Goal: Complete application form

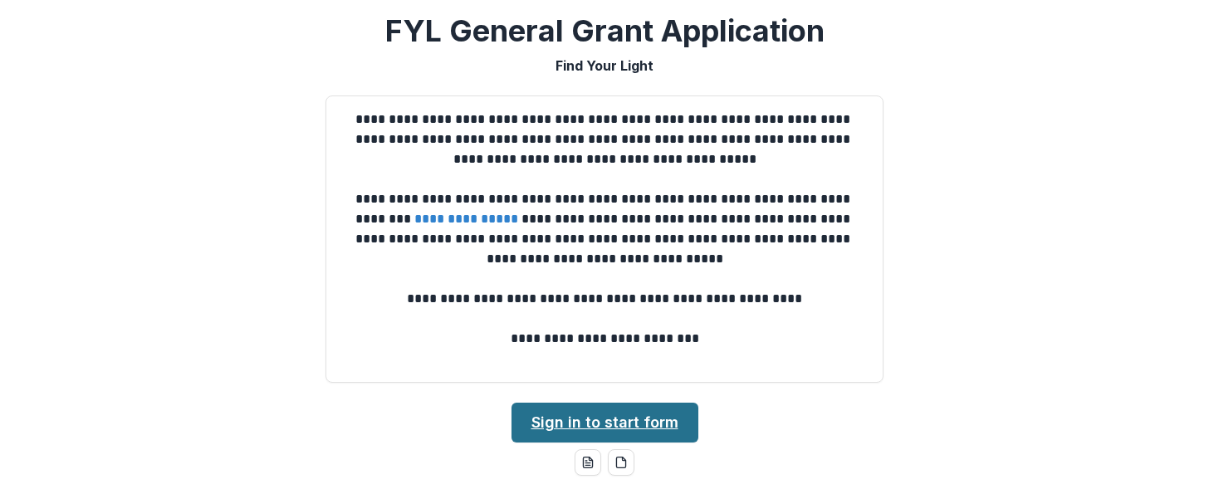
click at [654, 434] on link "Sign in to start form" at bounding box center [605, 423] width 187 height 40
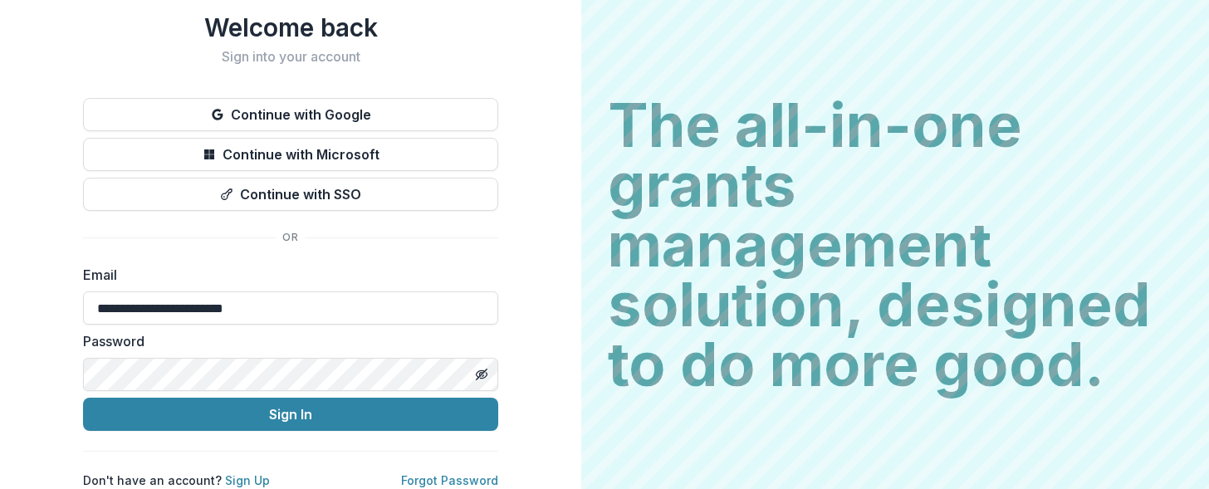
scroll to position [54, 0]
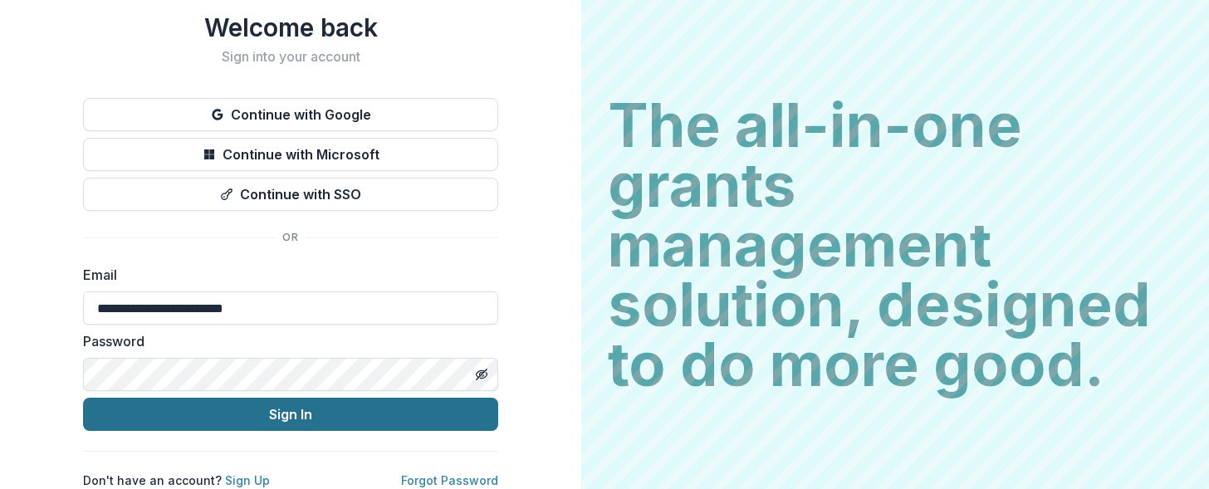
click at [369, 409] on button "Sign In" at bounding box center [290, 414] width 415 height 33
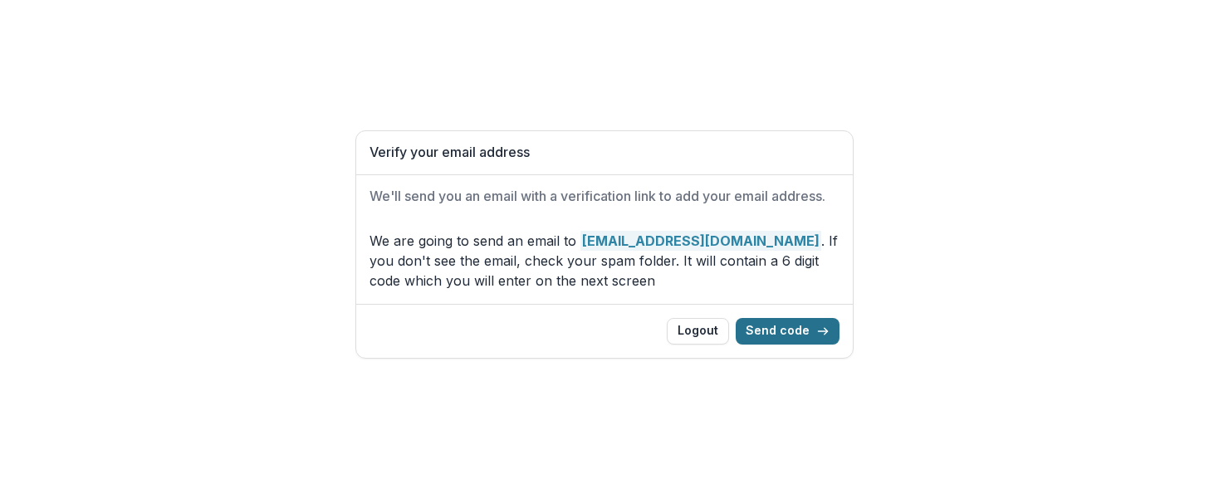
click at [771, 330] on button "Send code" at bounding box center [788, 331] width 104 height 27
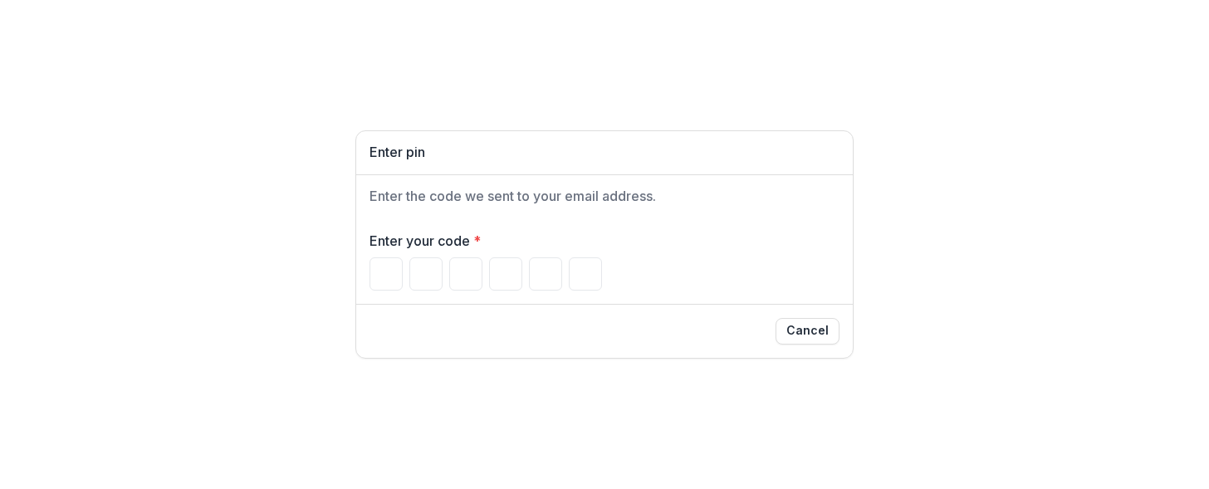
type input "*"
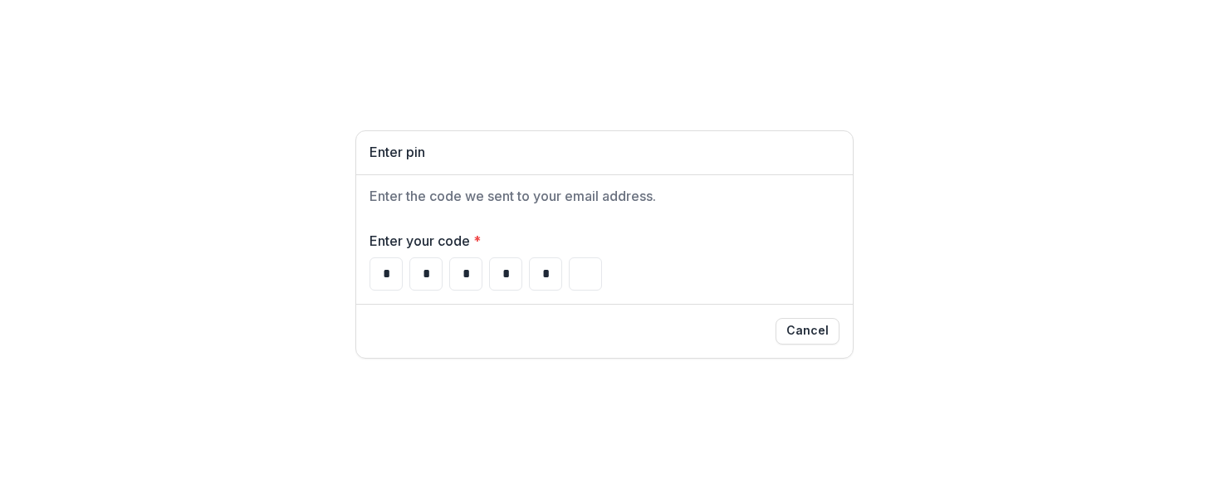
type input "*"
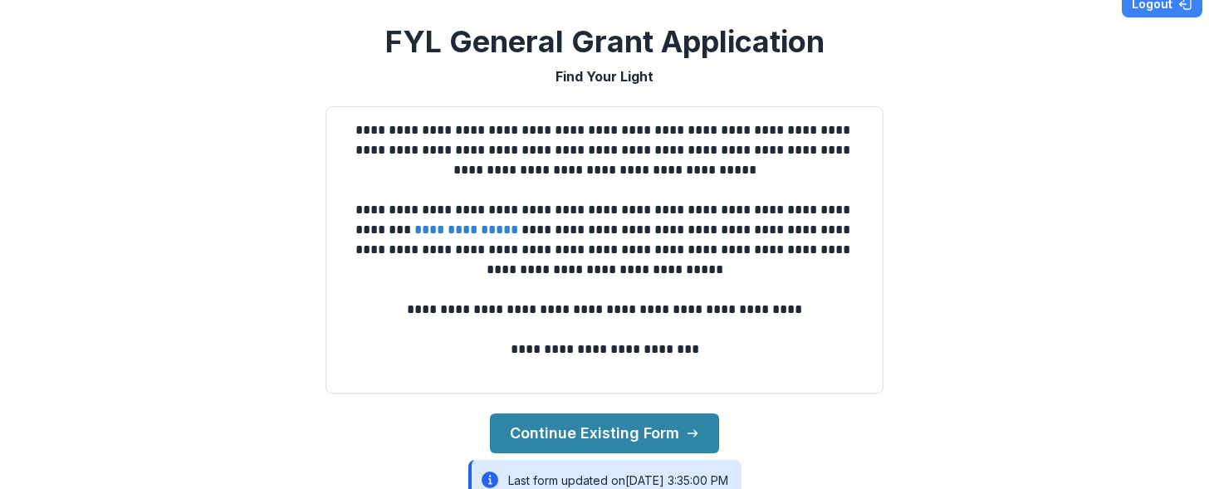
scroll to position [27, 0]
